Goal: Transaction & Acquisition: Download file/media

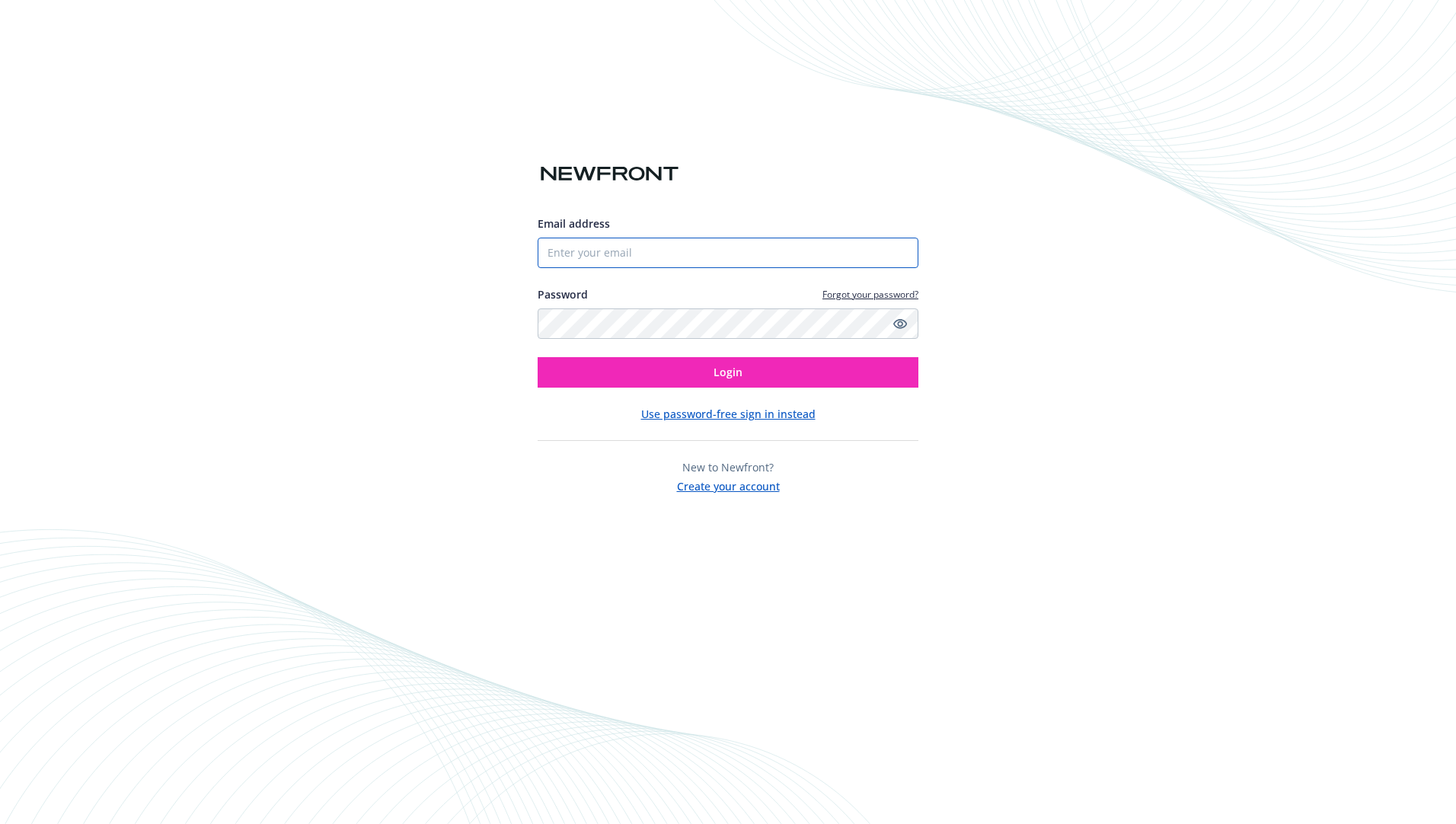
click at [666, 239] on input "Email address" at bounding box center [727, 253] width 381 height 30
type input "[EMAIL_ADDRESS][DOMAIN_NAME]"
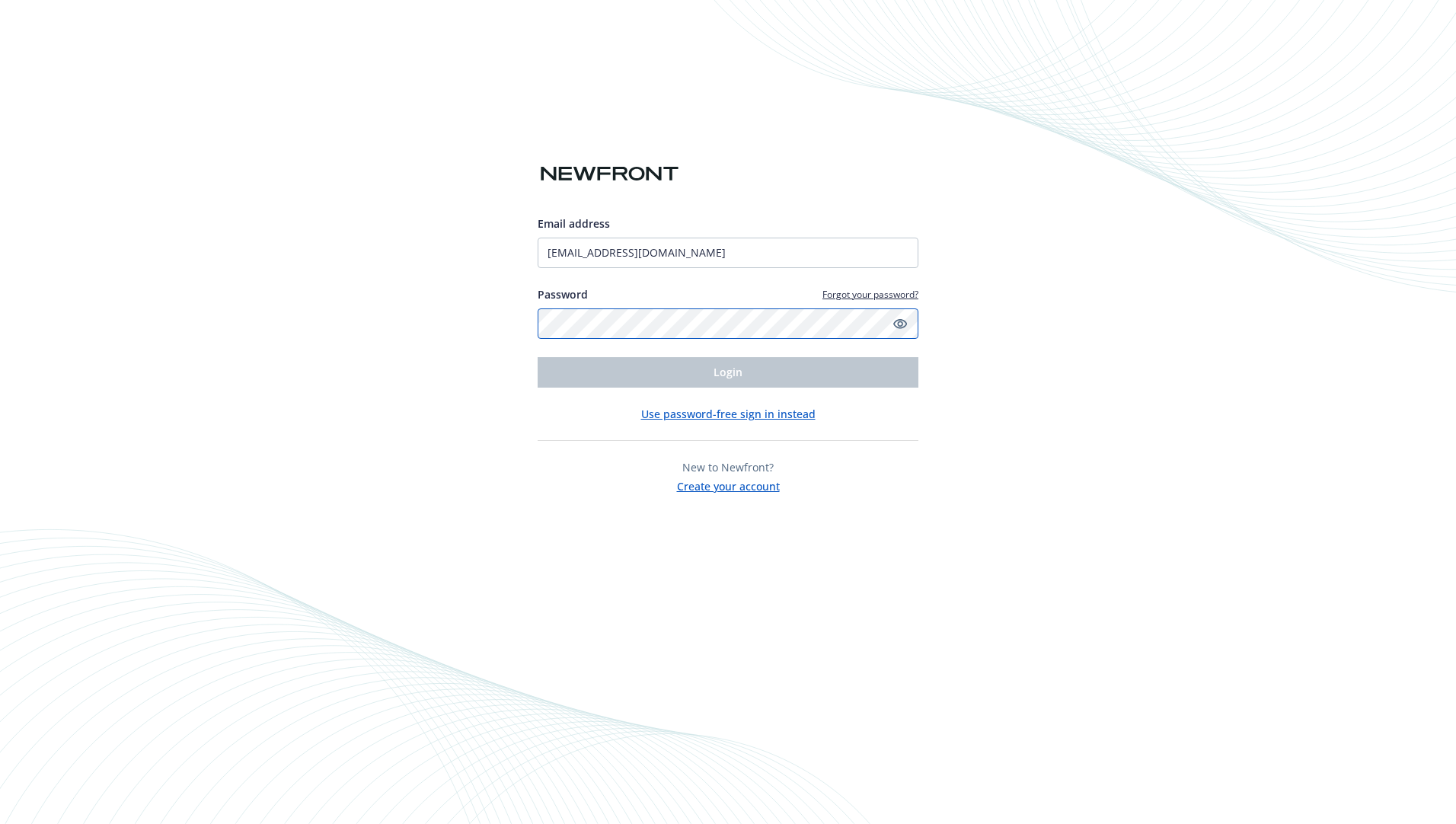
click at [624, 338] on div "Email address cbautista@peica.com Password Forgot your password? Login" at bounding box center [727, 301] width 381 height 172
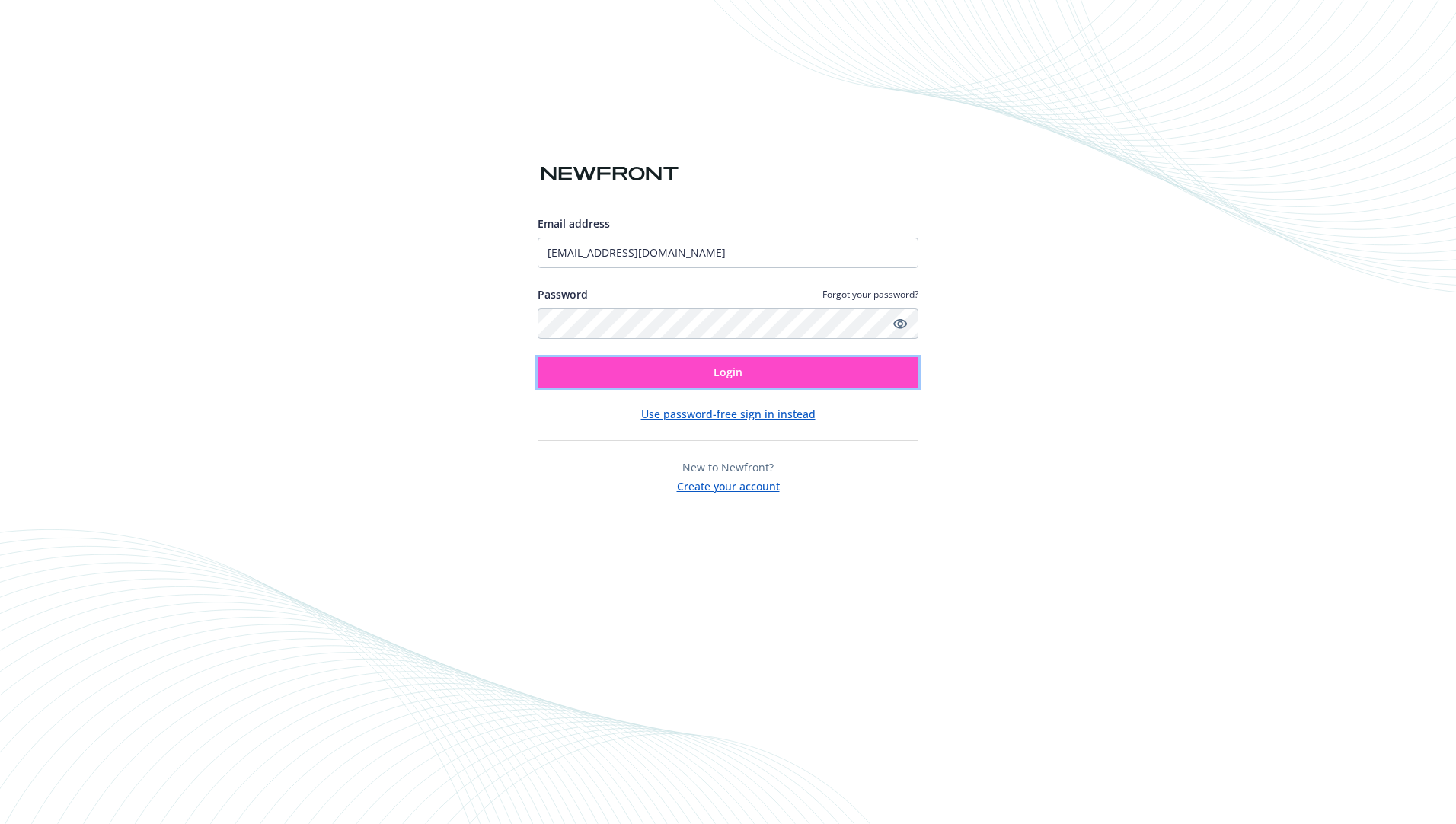
click at [690, 373] on button "Login" at bounding box center [727, 372] width 381 height 30
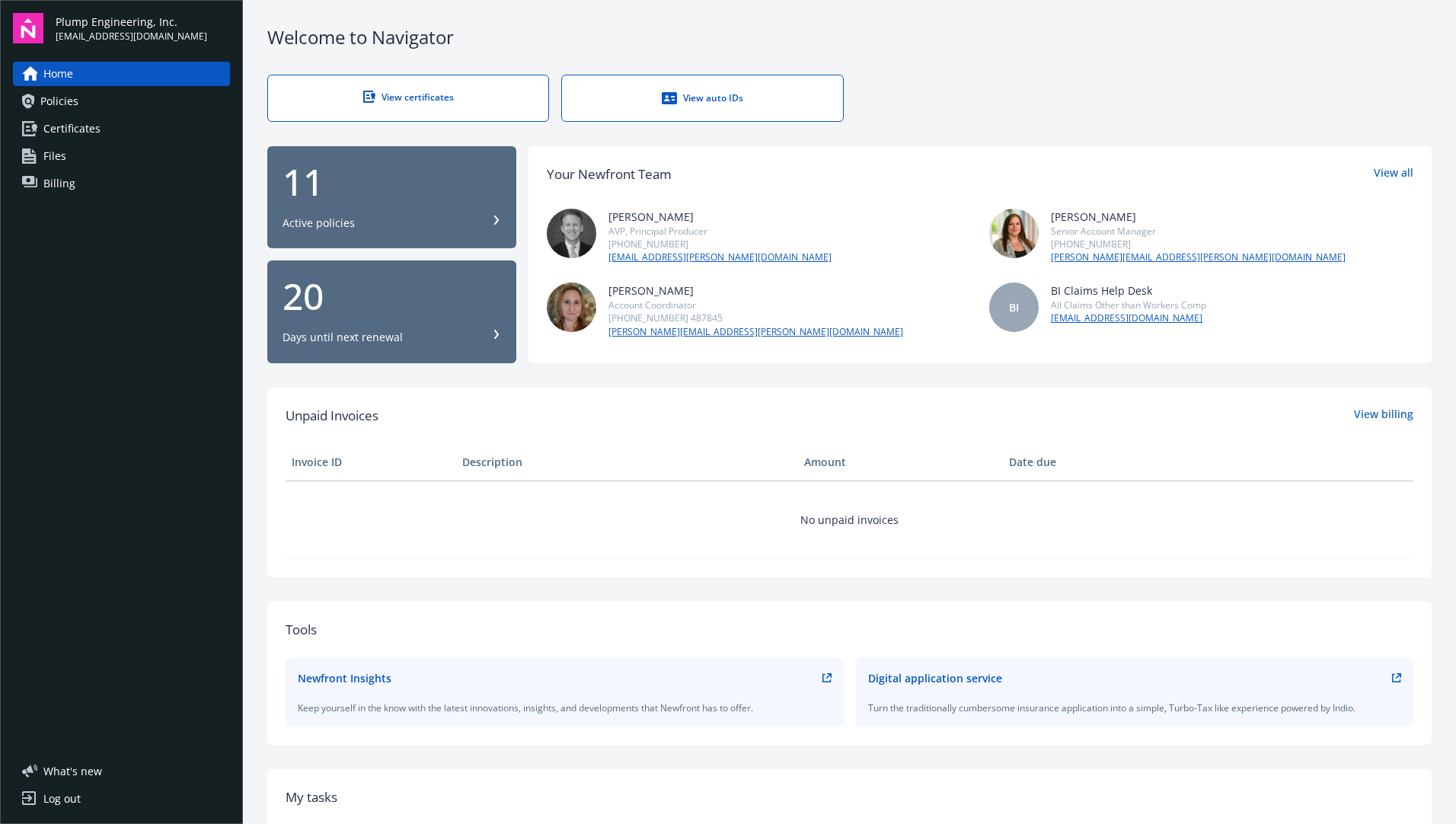
click at [414, 95] on div "View certificates" at bounding box center [407, 97] width 219 height 13
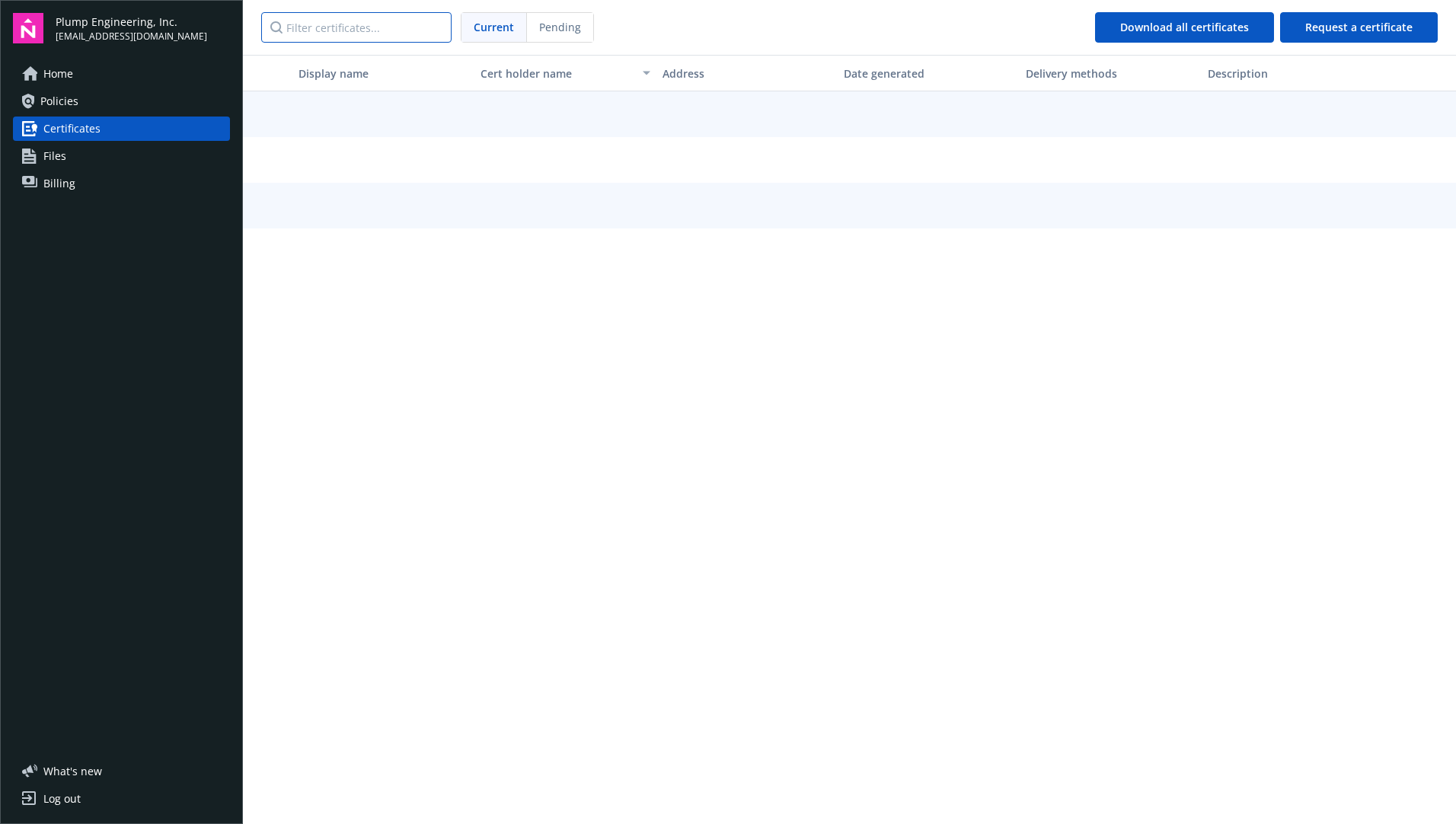
click at [345, 32] on input "Filter certificates..." at bounding box center [356, 28] width 191 height 30
type input "lockheed"
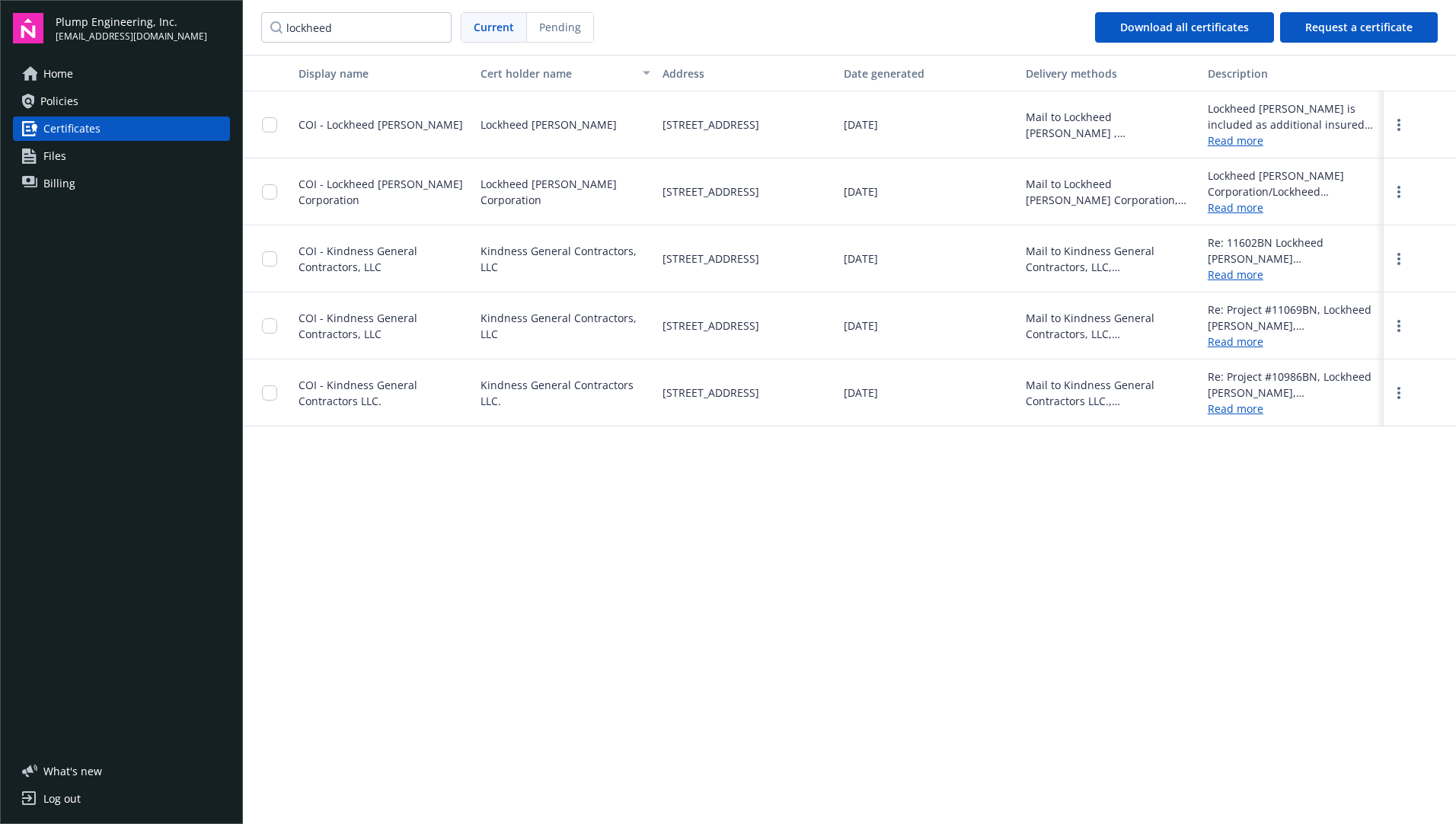
click at [329, 194] on span "COI - Lockheed [PERSON_NAME] Corporation" at bounding box center [380, 192] width 164 height 30
click at [1236, 204] on link "Read more" at bounding box center [1292, 207] width 170 height 16
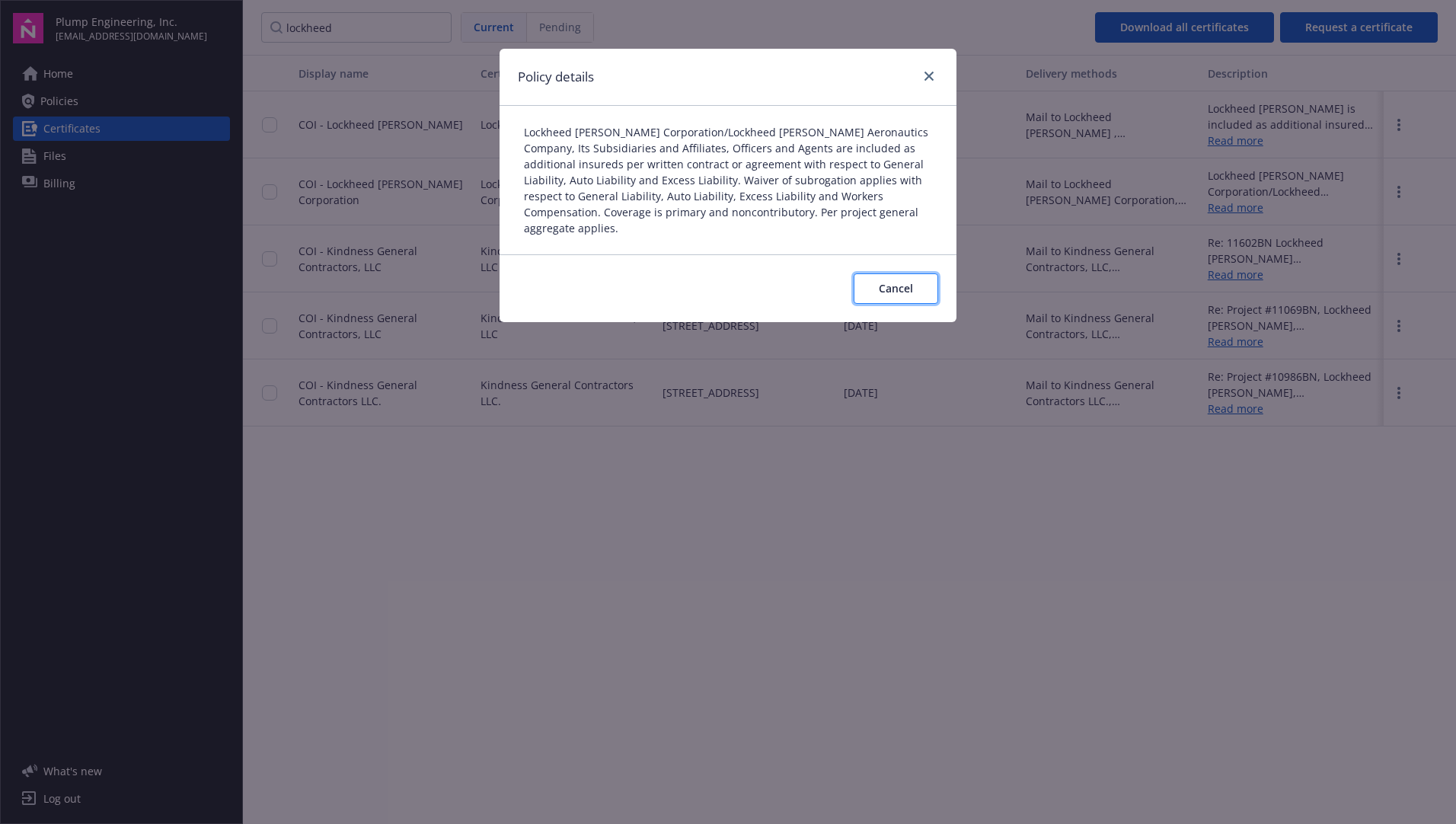
click at [916, 275] on button "Cancel" at bounding box center [895, 289] width 84 height 30
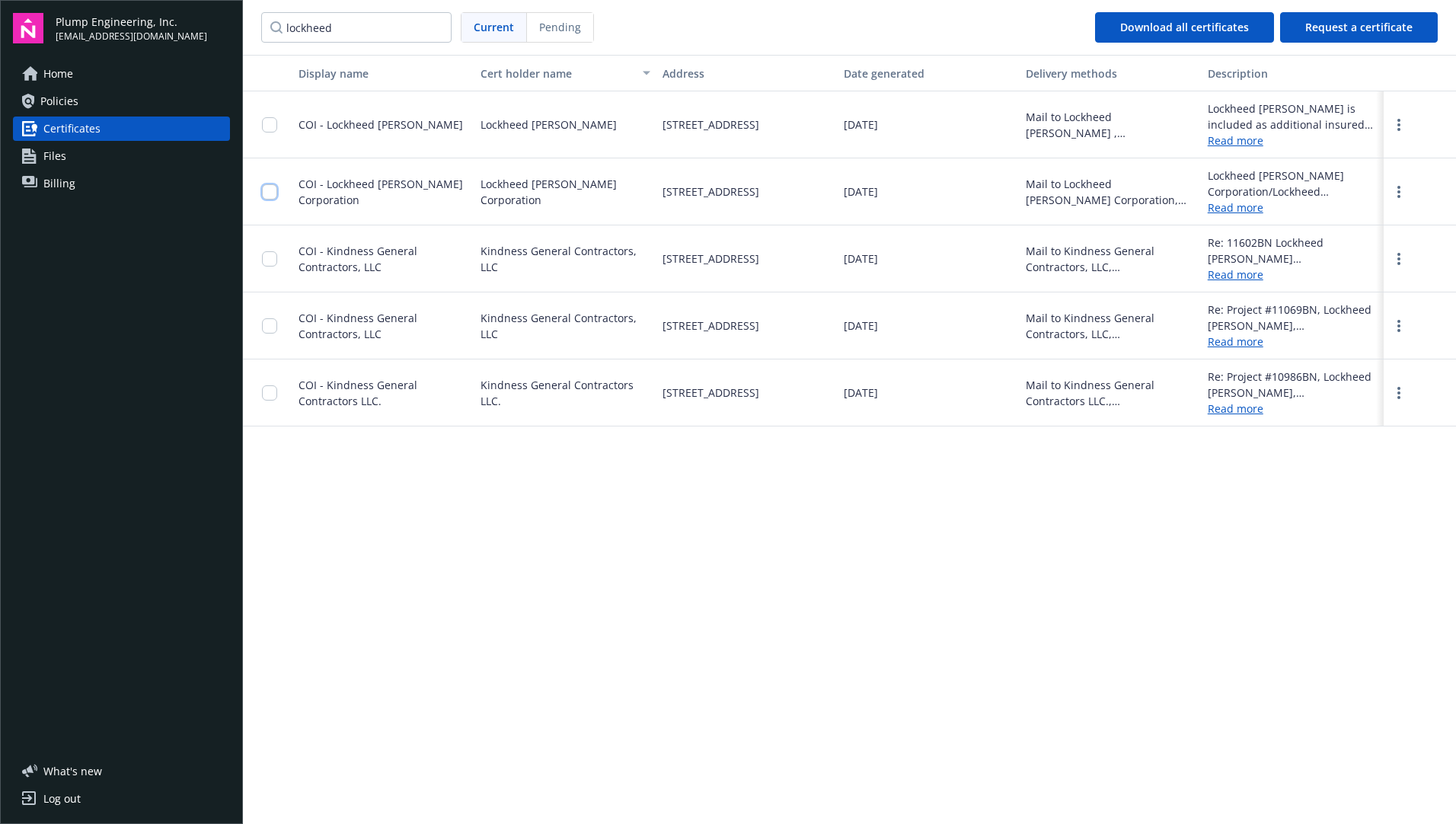
click at [271, 193] on input "checkbox" at bounding box center [270, 192] width 15 height 15
click at [724, 791] on span "Download certificates" at bounding box center [692, 789] width 114 height 14
